Goal: Task Accomplishment & Management: Complete application form

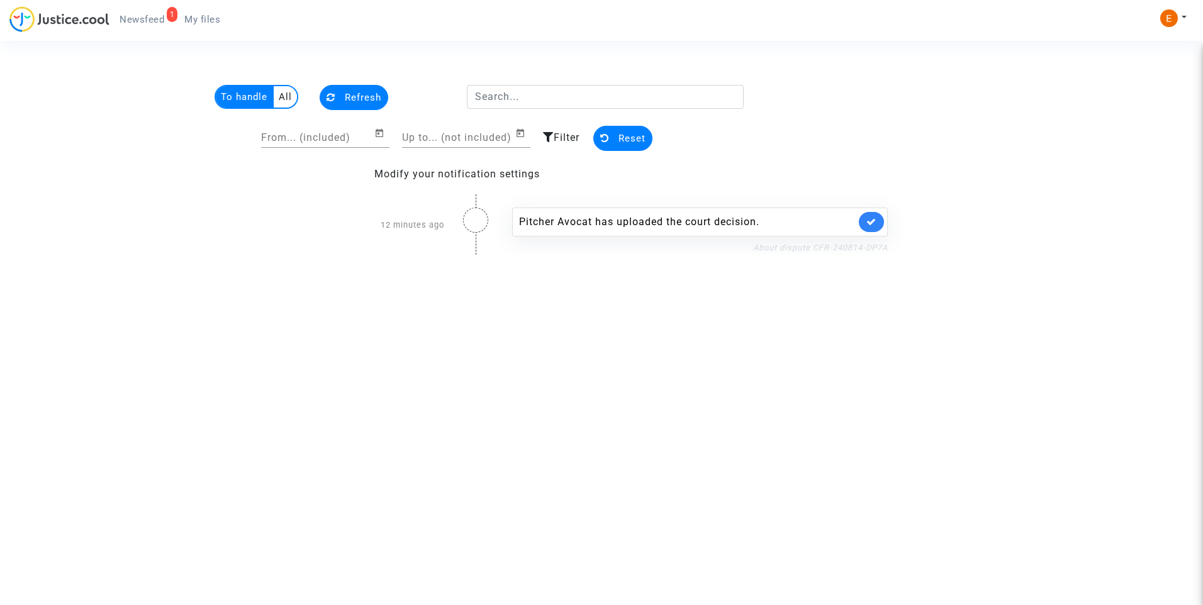
click at [827, 245] on link "About dispute CFR-240814-DP7A" at bounding box center [820, 247] width 135 height 9
click at [874, 217] on icon at bounding box center [871, 221] width 10 height 9
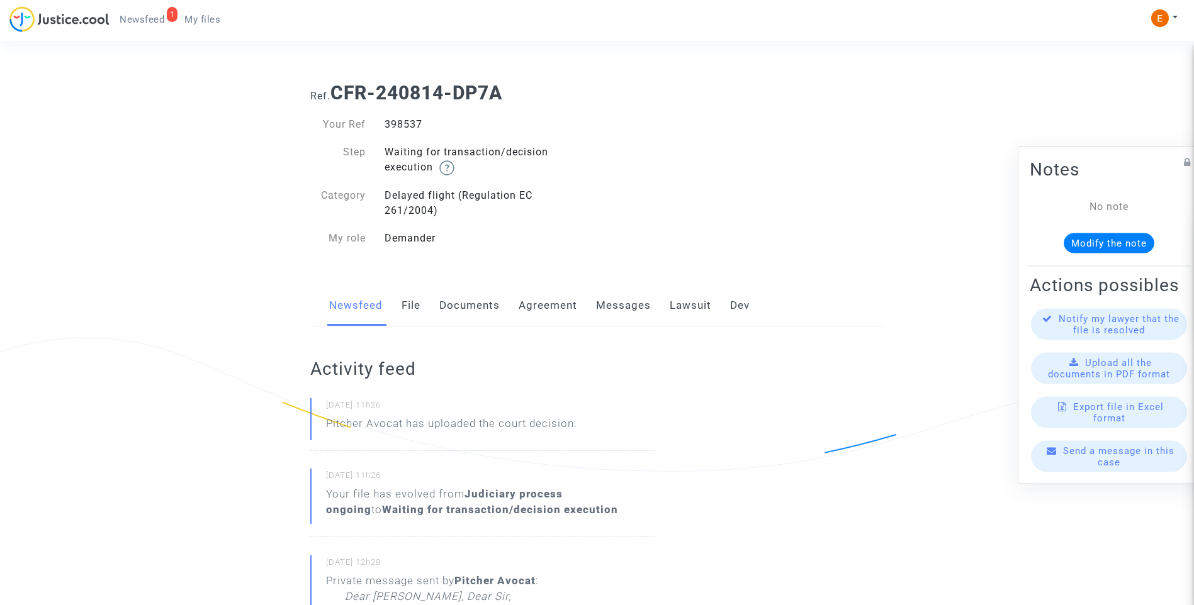
click at [393, 125] on div "398537" at bounding box center [486, 124] width 222 height 15
click at [393, 124] on div "398537" at bounding box center [486, 124] width 222 height 15
copy div "398537"
click at [695, 302] on link "Lawsuit" at bounding box center [690, 306] width 42 height 42
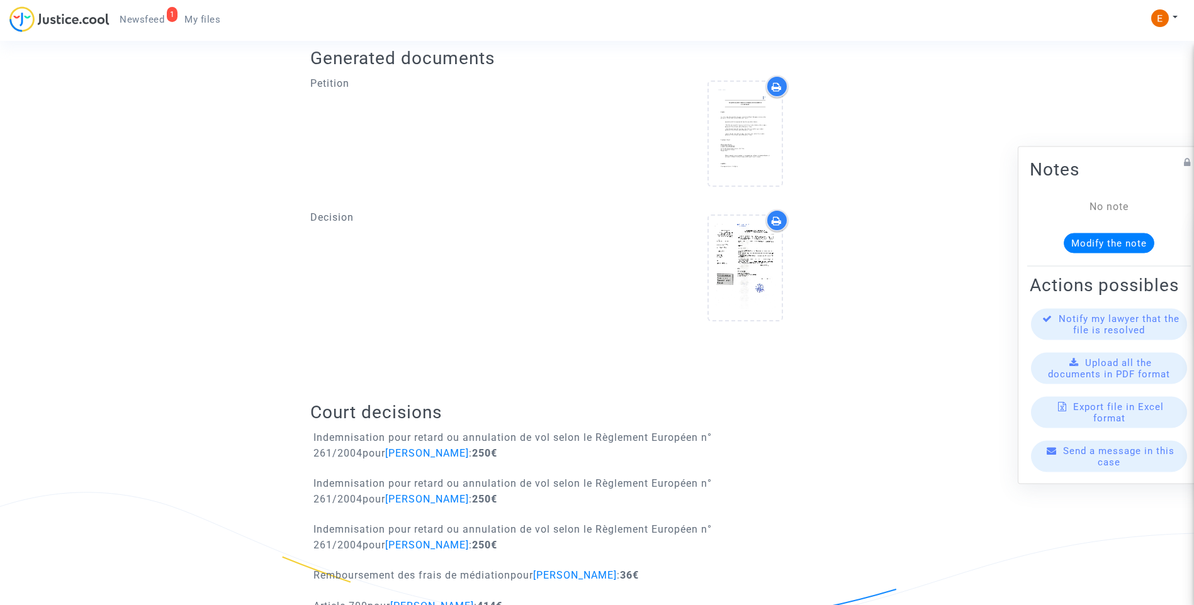
scroll to position [511, 0]
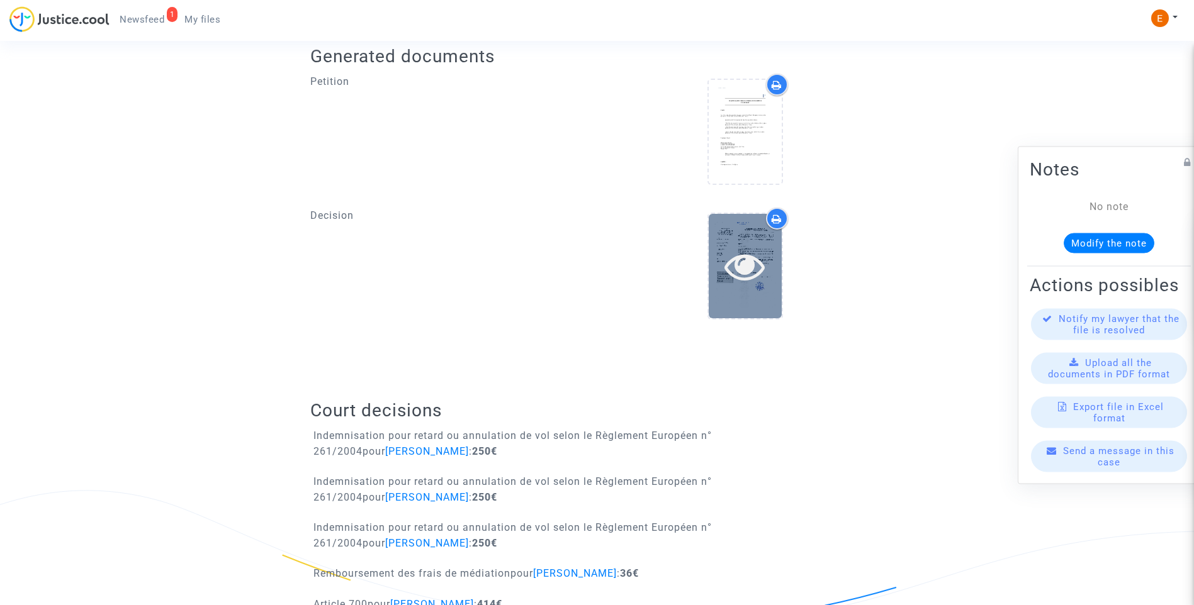
click at [748, 277] on icon at bounding box center [744, 266] width 41 height 40
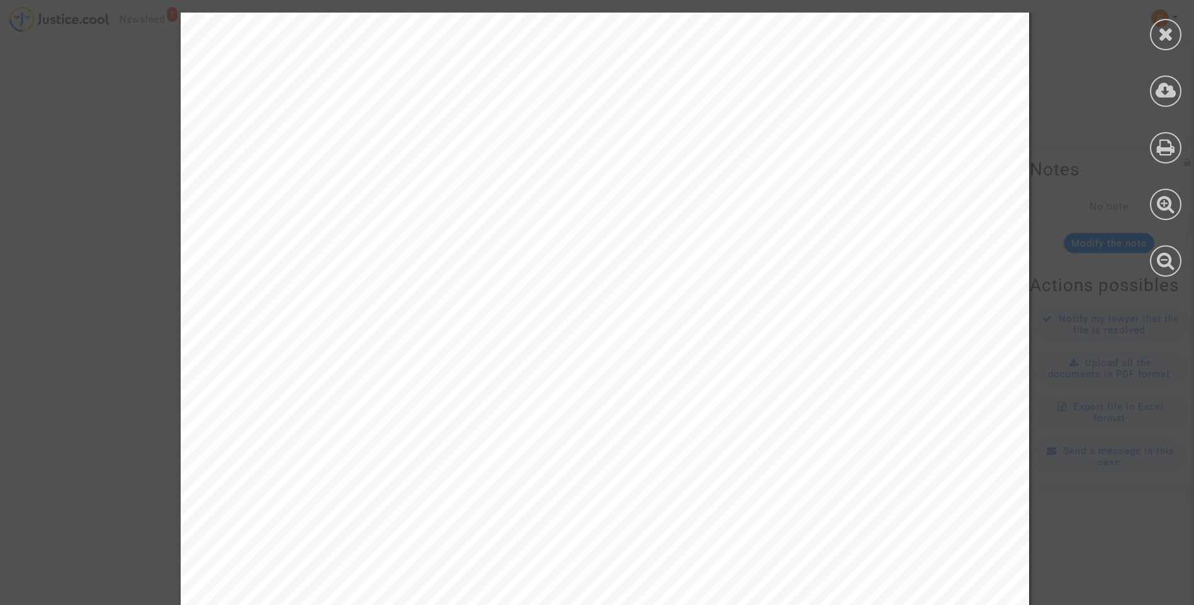
scroll to position [0, 0]
click at [1158, 33] on icon at bounding box center [1166, 34] width 16 height 19
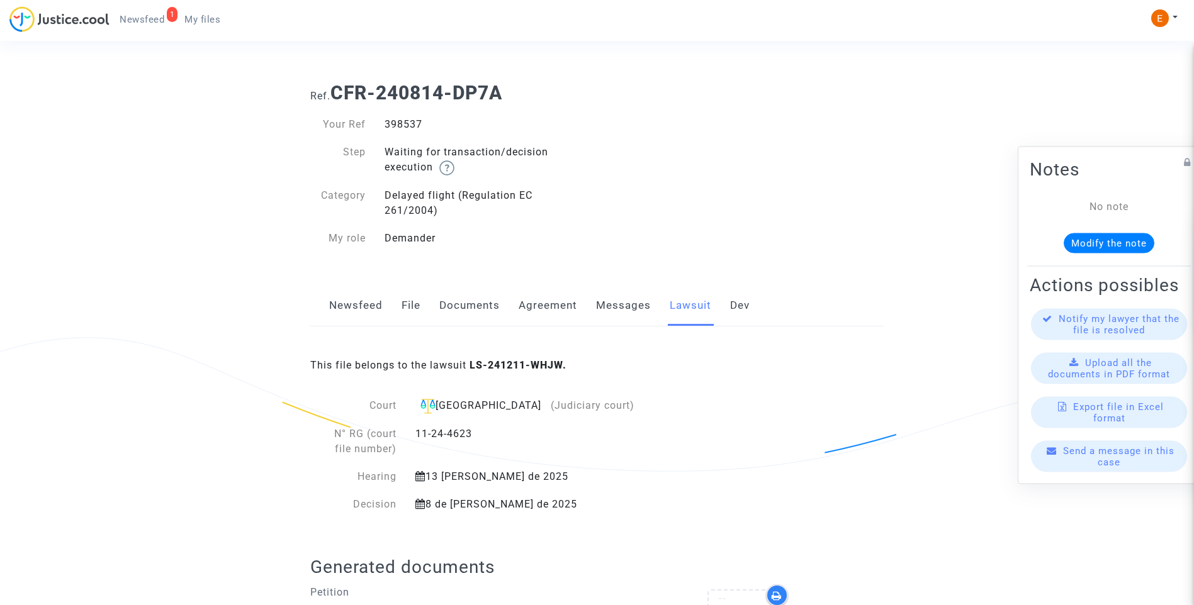
click at [413, 122] on div "398537" at bounding box center [486, 124] width 222 height 15
copy div "398537"
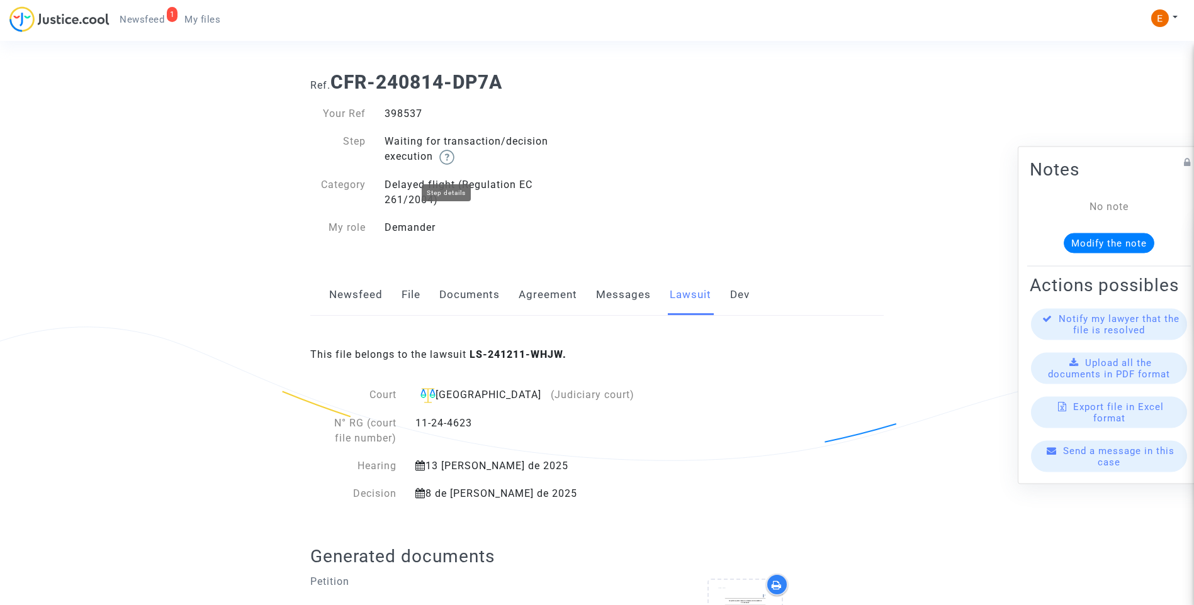
scroll to position [440, 0]
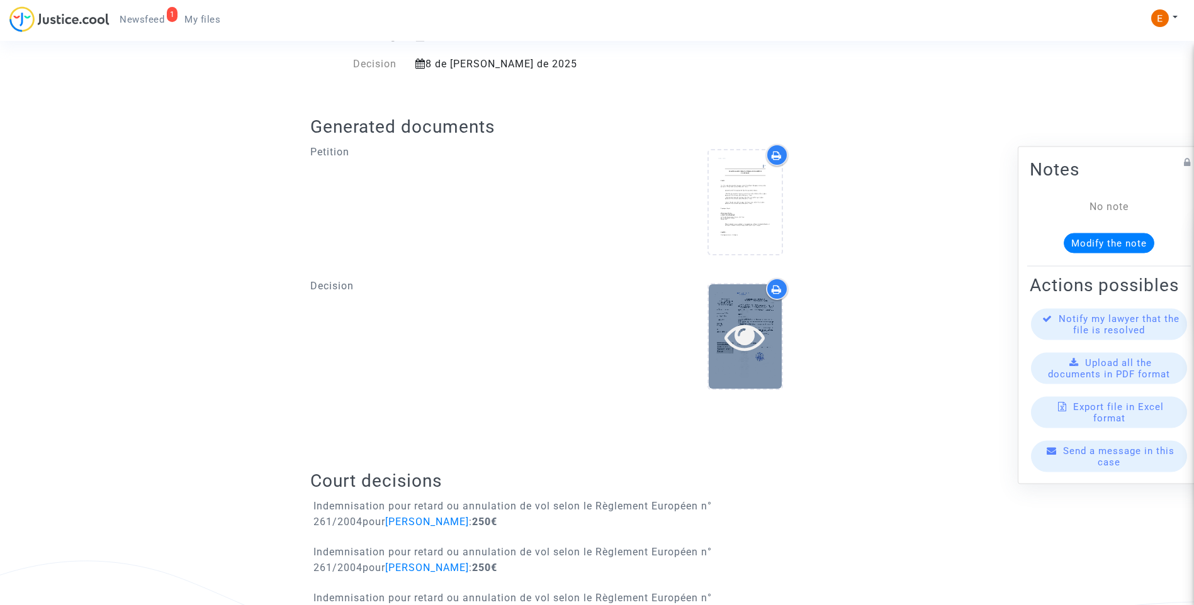
click at [755, 316] on div at bounding box center [744, 336] width 73 height 104
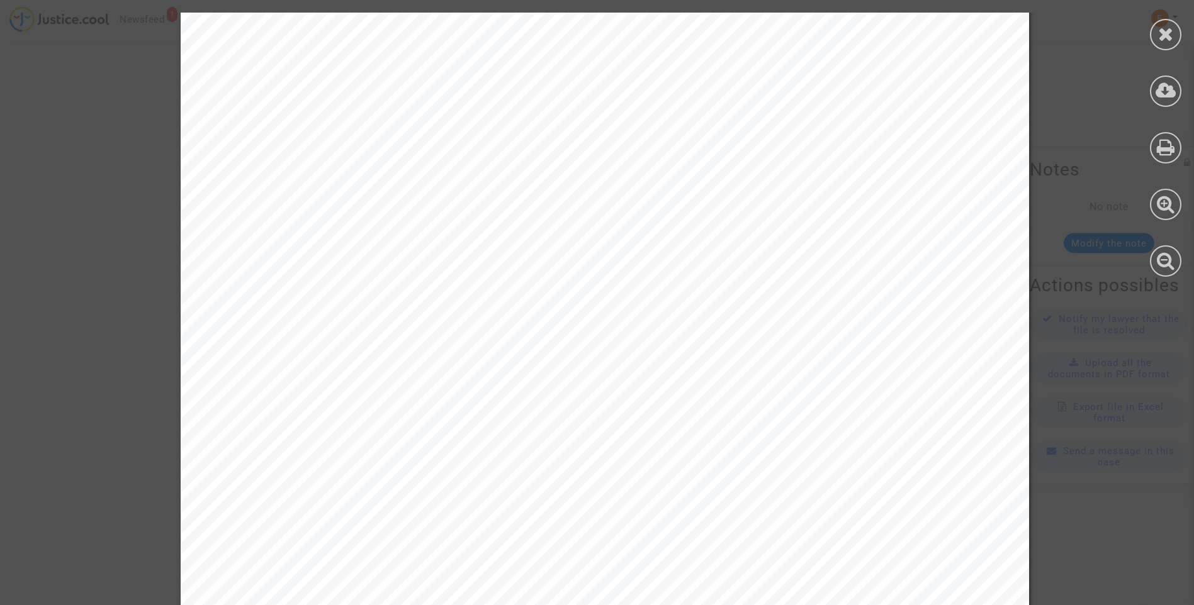
scroll to position [3775, 0]
click at [1163, 32] on icon at bounding box center [1166, 34] width 16 height 19
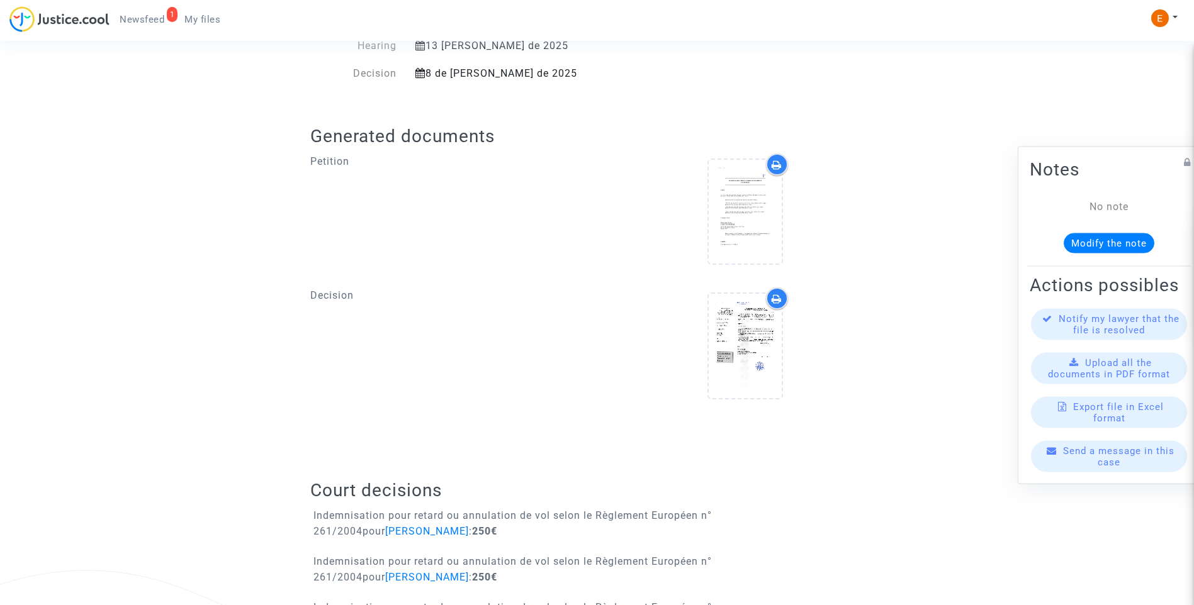
scroll to position [322, 0]
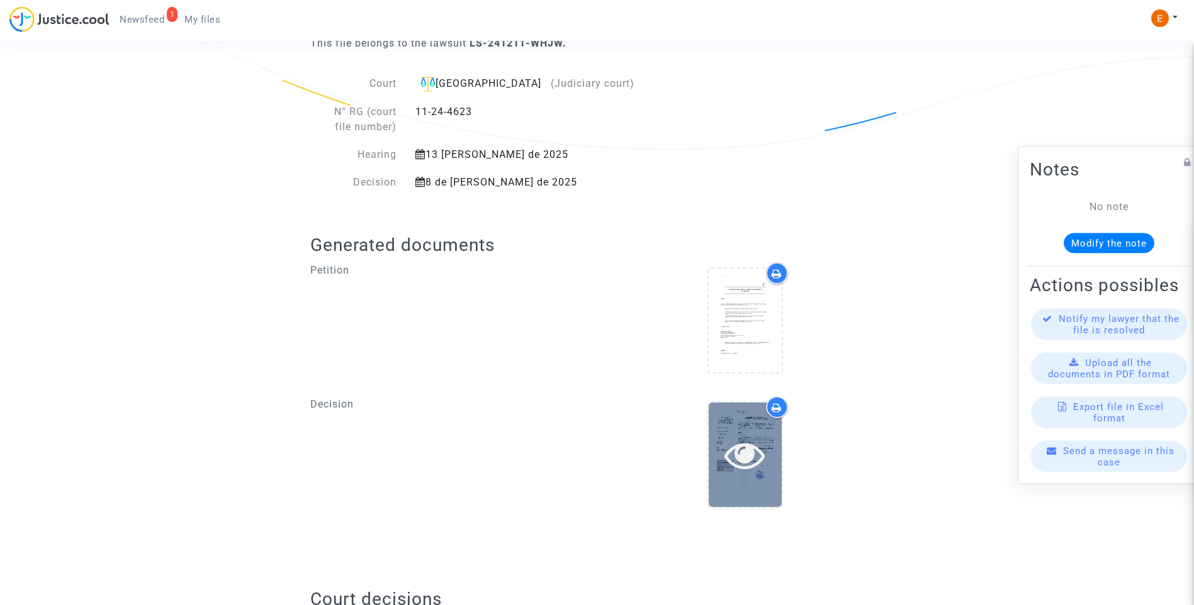
click at [747, 445] on icon at bounding box center [744, 455] width 41 height 40
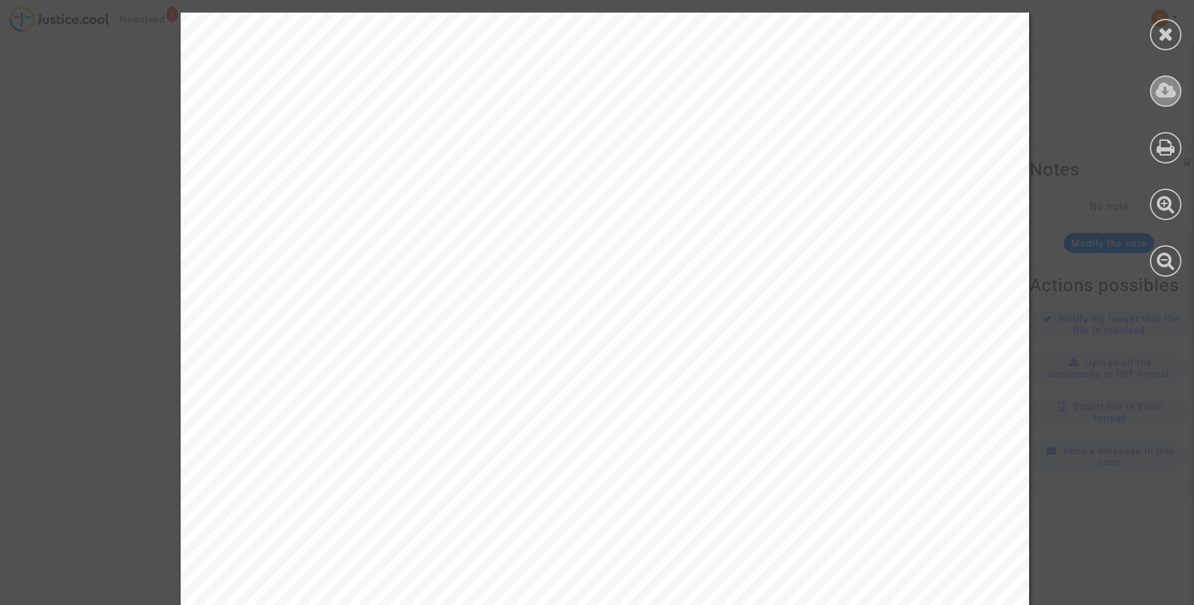
click at [1170, 103] on div at bounding box center [1164, 90] width 31 height 31
click at [1181, 36] on div at bounding box center [1165, 144] width 57 height 289
click at [1174, 36] on div at bounding box center [1164, 34] width 31 height 31
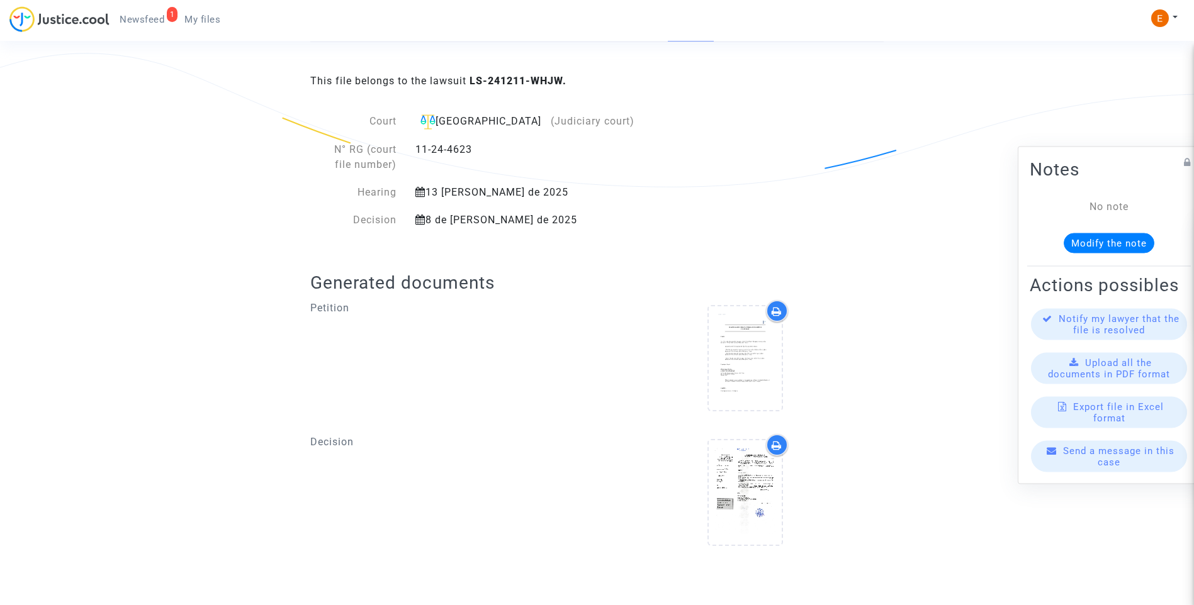
scroll to position [259, 0]
